Goal: Transaction & Acquisition: Purchase product/service

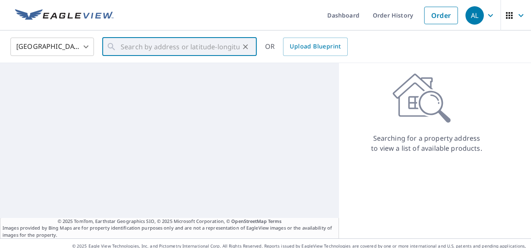
click at [150, 48] on input "text" at bounding box center [180, 46] width 119 height 23
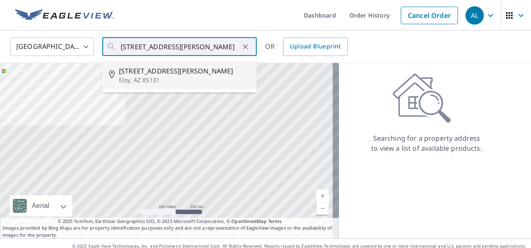
click at [143, 76] on span "[STREET_ADDRESS][PERSON_NAME]" at bounding box center [184, 71] width 131 height 10
type input "[STREET_ADDRESS][PERSON_NAME]"
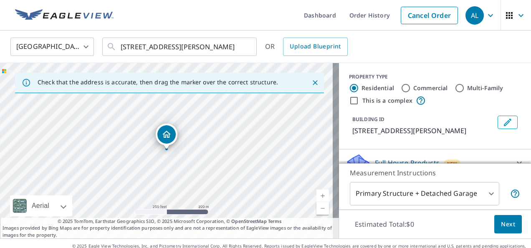
scroll to position [18, 0]
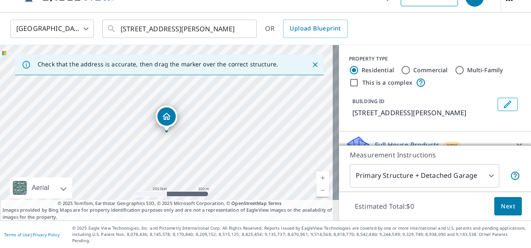
click at [501, 172] on body "AL AL Dashboard Order History Cancel Order AL United States US ​ [STREET_ADDRES…" at bounding box center [265, 124] width 531 height 248
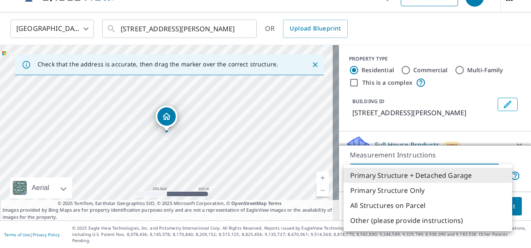
click at [405, 177] on li "Primary Structure + Detached Garage" at bounding box center [428, 175] width 169 height 15
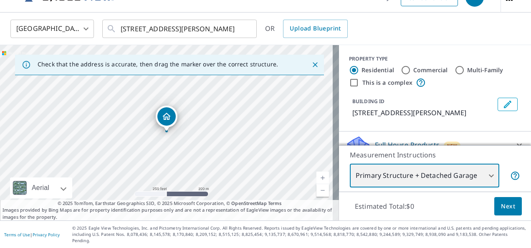
scroll to position [81, 0]
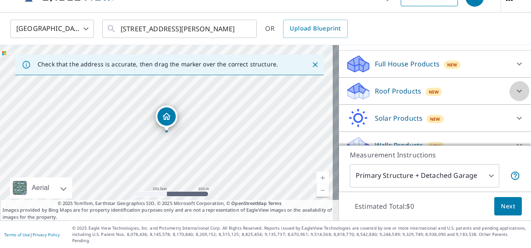
click at [514, 96] on icon at bounding box center [519, 91] width 10 height 10
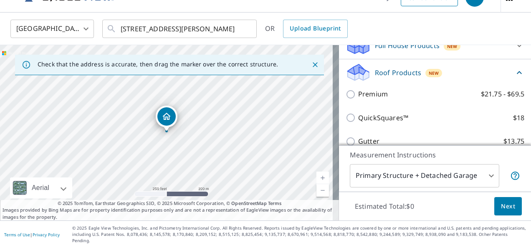
scroll to position [101, 0]
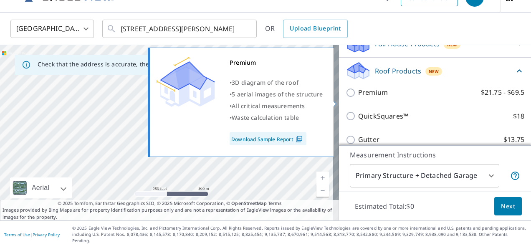
click at [346, 98] on input "Premium $21.75 - $69.5" at bounding box center [352, 93] width 13 height 10
checkbox input "true"
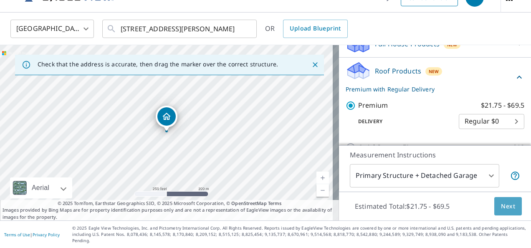
click at [501, 201] on span "Next" at bounding box center [508, 206] width 14 height 10
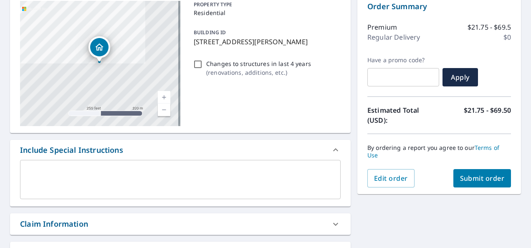
click at [242, 134] on div "[STREET_ADDRESS][PERSON_NAME] Aerial Road A standard road map Aerial A detailed…" at bounding box center [180, 199] width 341 height 410
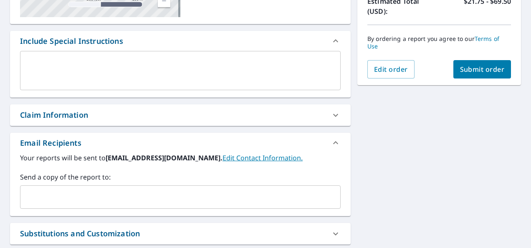
scroll to position [204, 0]
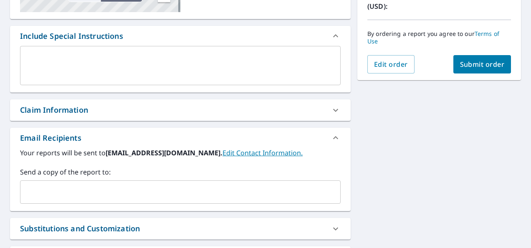
click at [40, 200] on input "text" at bounding box center [174, 192] width 301 height 16
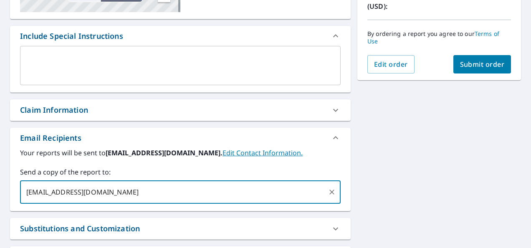
type input "[EMAIL_ADDRESS][DOMAIN_NAME]"
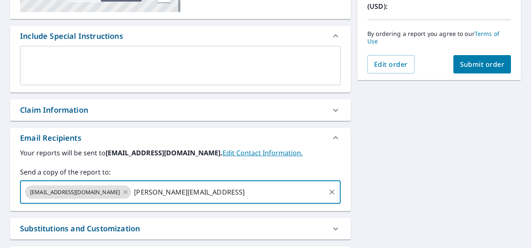
type input "[PERSON_NAME][EMAIL_ADDRESS][DOMAIN_NAME]"
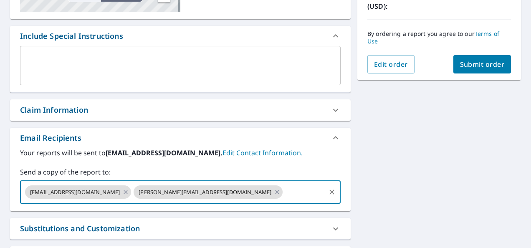
click at [469, 63] on span "Submit order" at bounding box center [482, 64] width 45 height 9
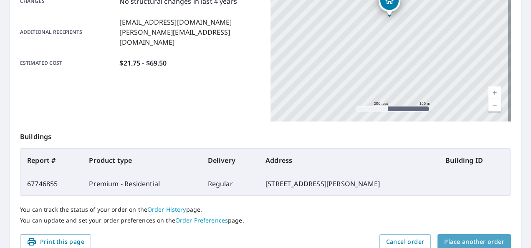
click at [477, 238] on span "Place another order" at bounding box center [474, 242] width 60 height 10
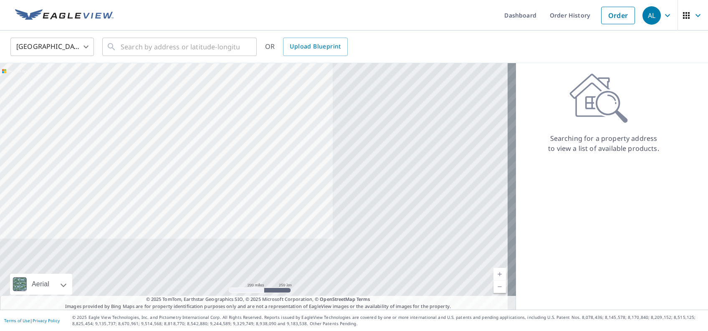
click at [494, 184] on div at bounding box center [258, 186] width 516 height 246
click at [531, 13] on link "Order" at bounding box center [618, 16] width 34 height 18
click at [220, 45] on input "text" at bounding box center [180, 46] width 119 height 23
